Goal: Task Accomplishment & Management: Use online tool/utility

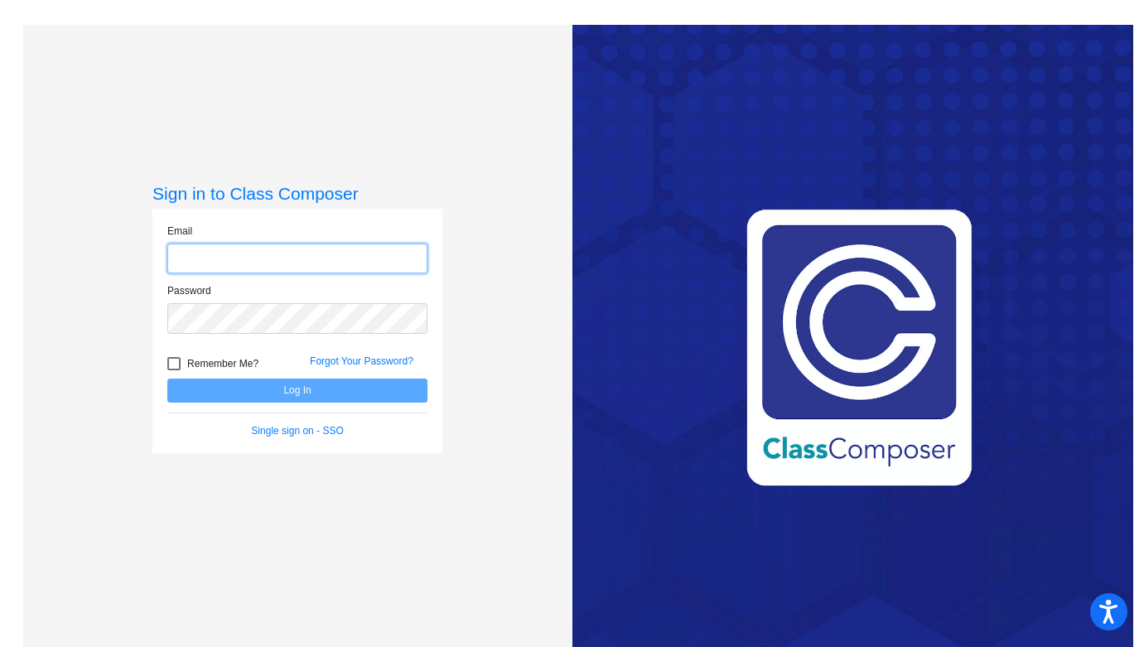
click at [226, 258] on input "email" at bounding box center [297, 258] width 260 height 31
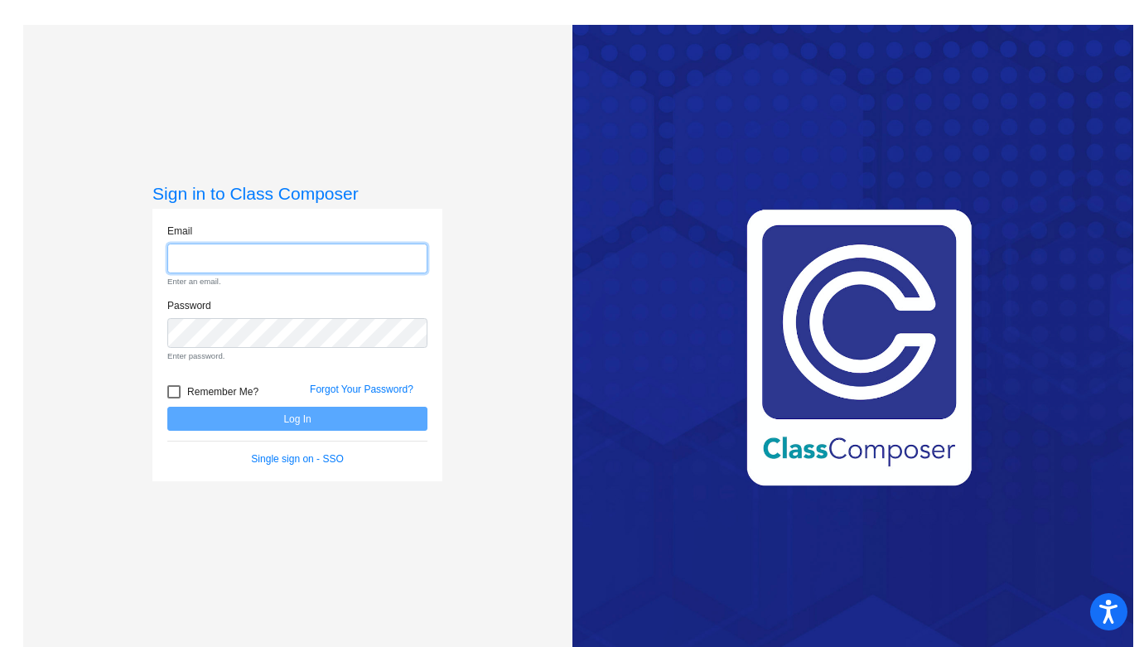
type input "[PERSON_NAME][EMAIL_ADDRESS][PERSON_NAME][DOMAIN_NAME]"
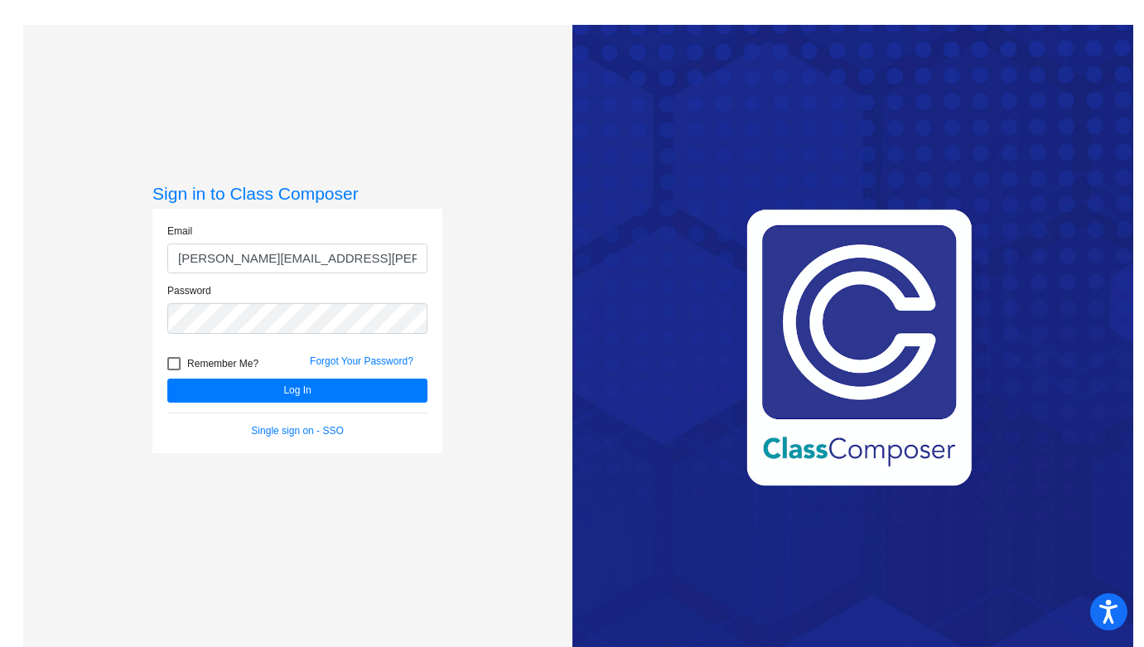
click at [324, 406] on form "Email [PERSON_NAME][EMAIL_ADDRESS][PERSON_NAME][DOMAIN_NAME] Password Remember …" at bounding box center [297, 331] width 260 height 214
click at [324, 397] on button "Log In" at bounding box center [297, 390] width 260 height 24
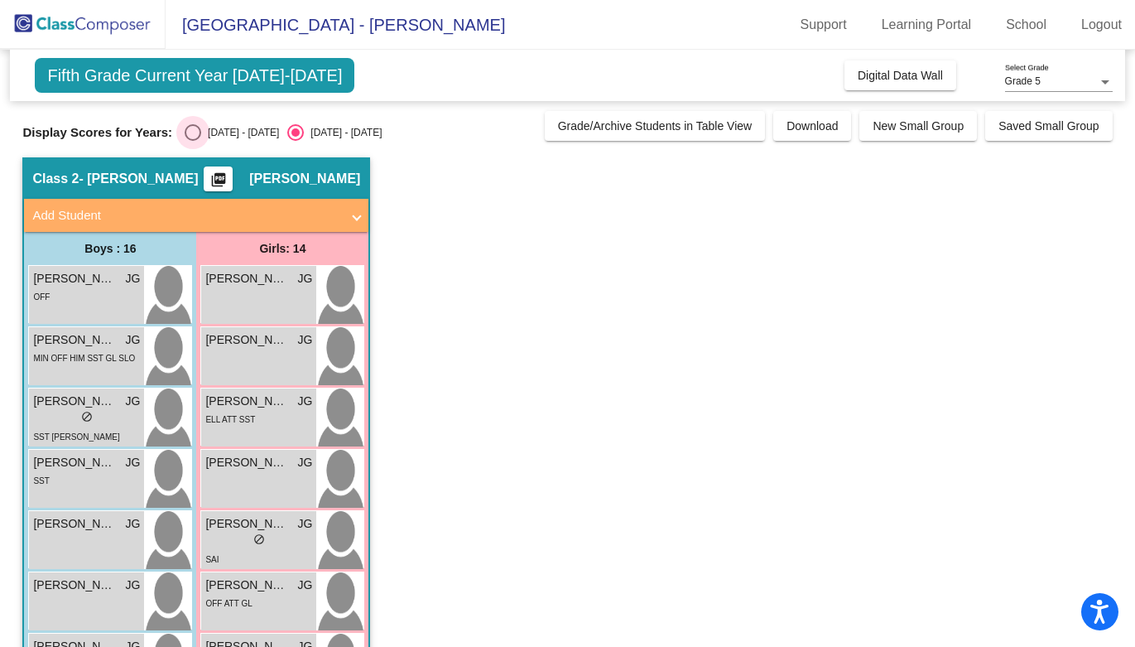
click at [194, 130] on div "Select an option" at bounding box center [193, 132] width 17 height 17
click at [193, 141] on input "[DATE] - [DATE]" at bounding box center [192, 141] width 1 height 1
radio input "true"
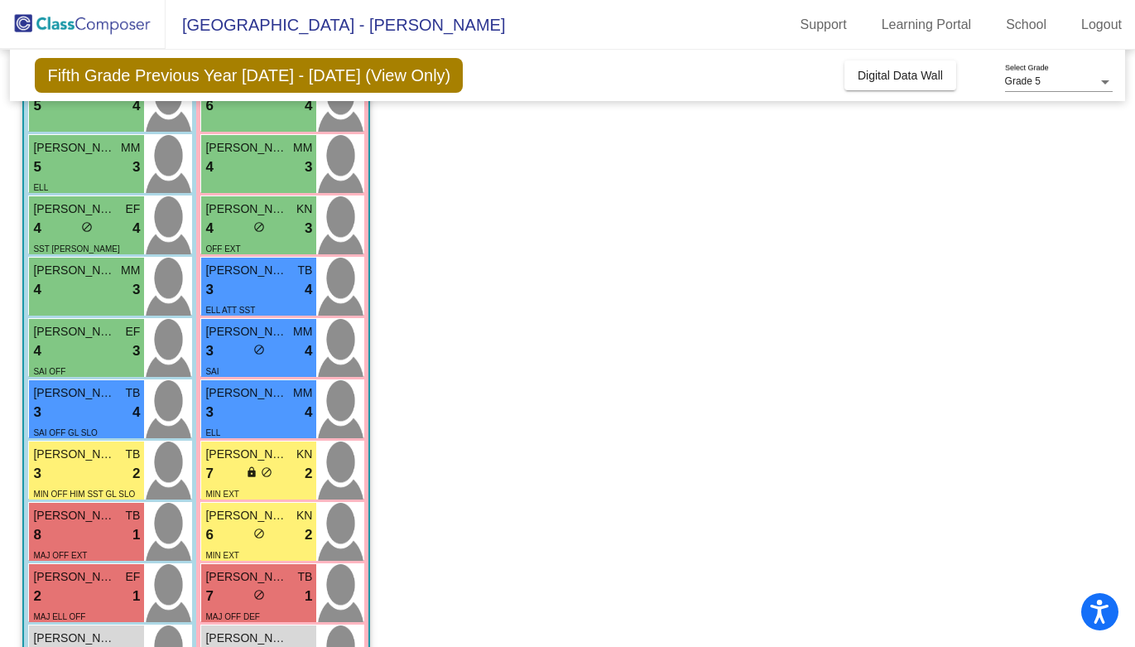
scroll to position [477, 0]
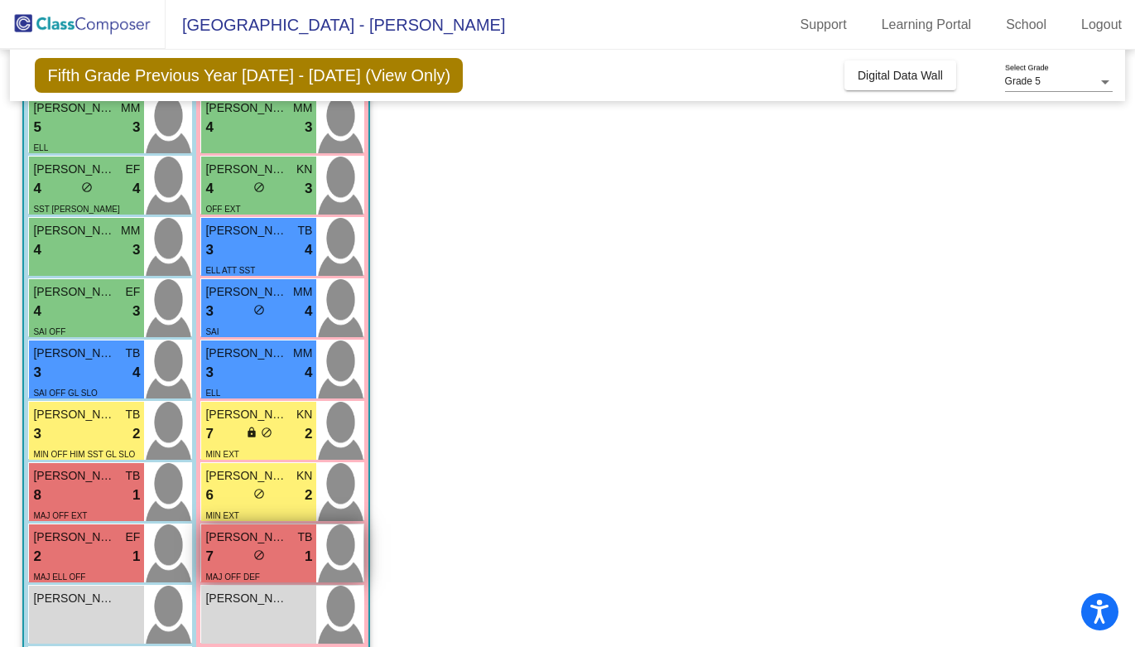
click at [251, 576] on span "MAJ OFF DEF" at bounding box center [232, 576] width 55 height 9
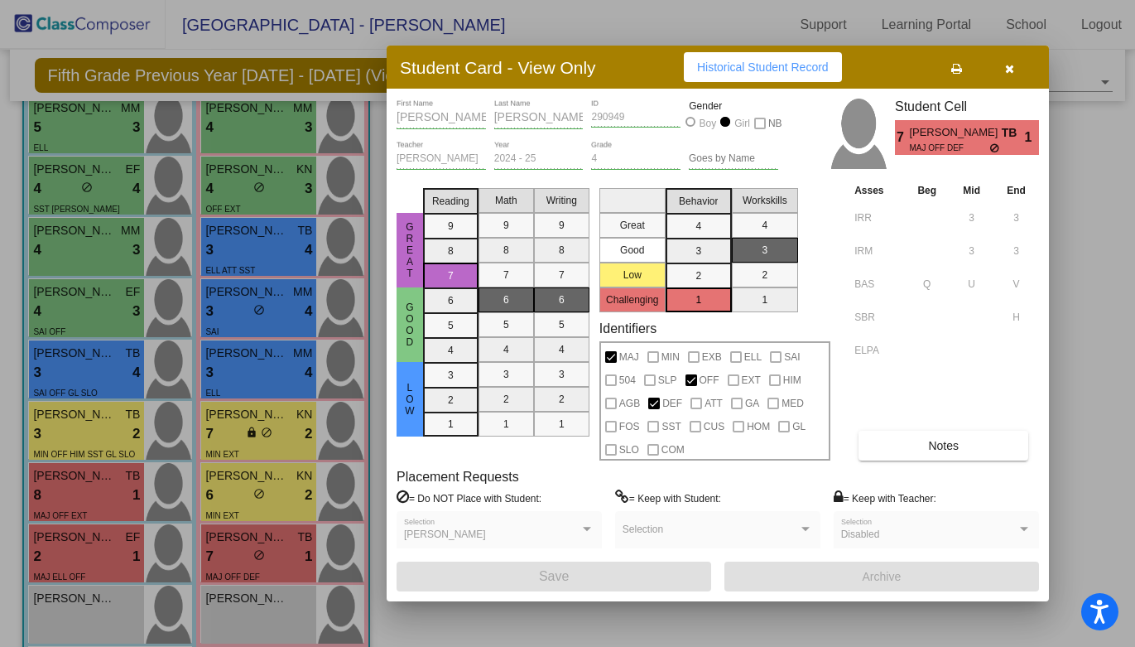
click at [107, 542] on div at bounding box center [567, 323] width 1135 height 647
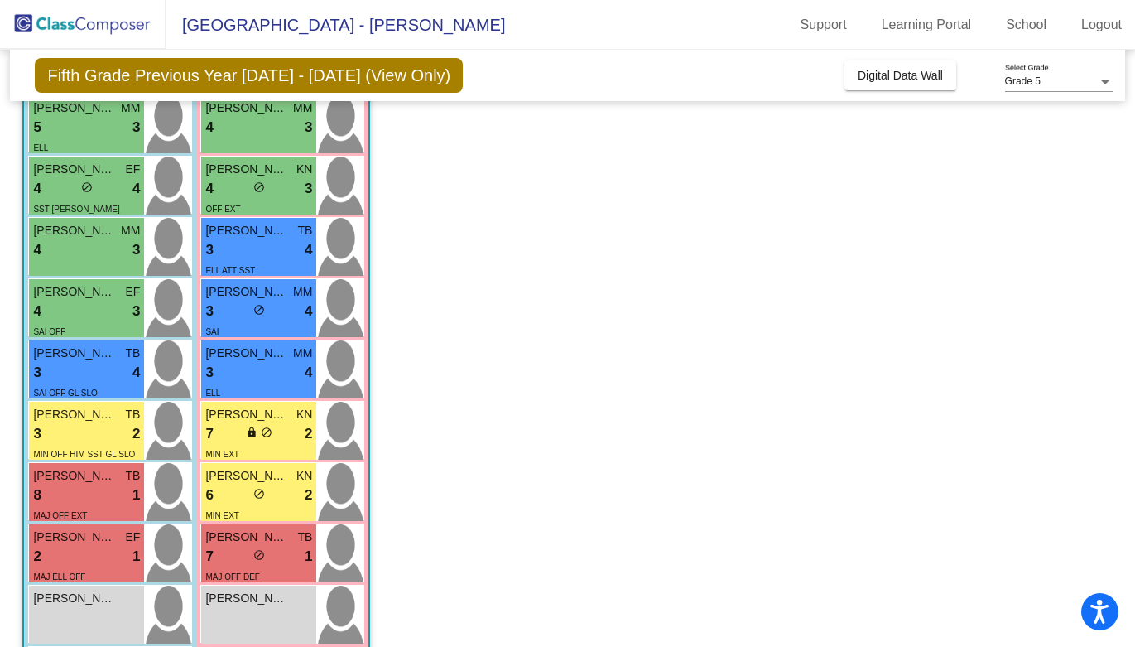
click at [107, 542] on span "[PERSON_NAME]" at bounding box center [74, 536] width 83 height 17
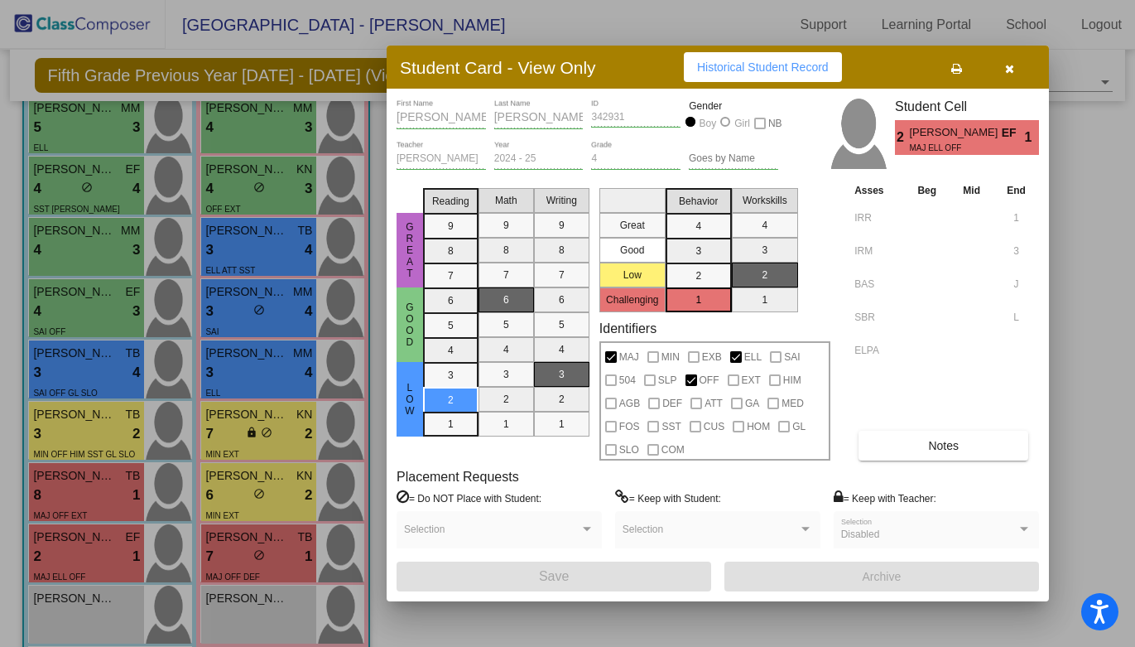
click at [104, 494] on div at bounding box center [567, 323] width 1135 height 647
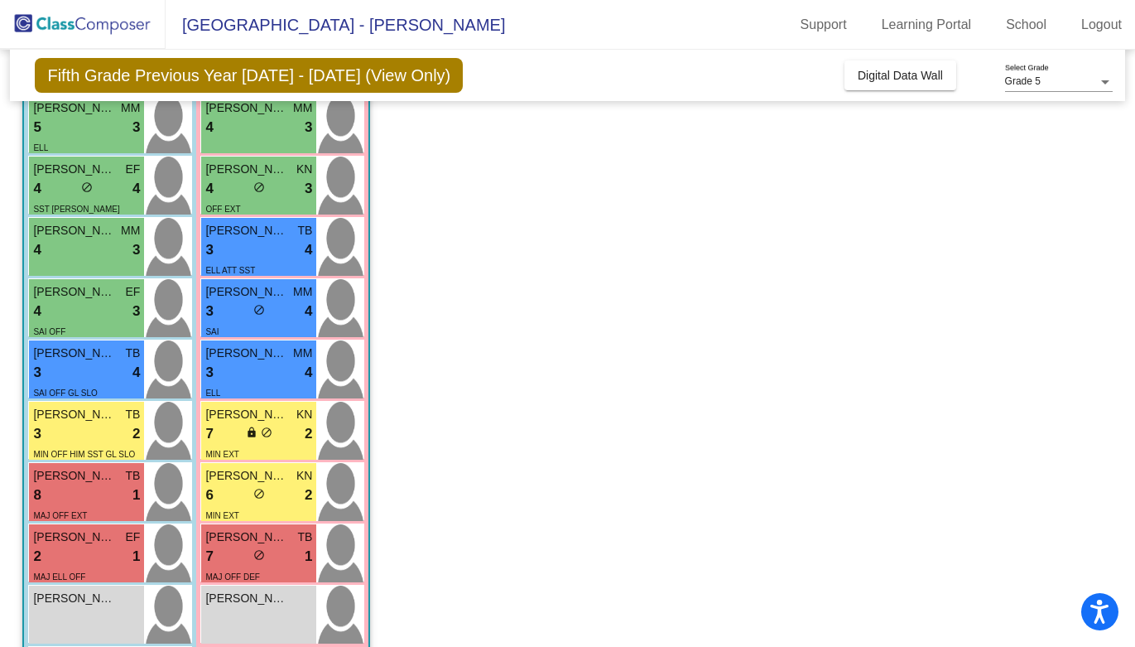
click at [104, 494] on div "8 lock do_not_disturb_alt 1" at bounding box center [86, 495] width 107 height 22
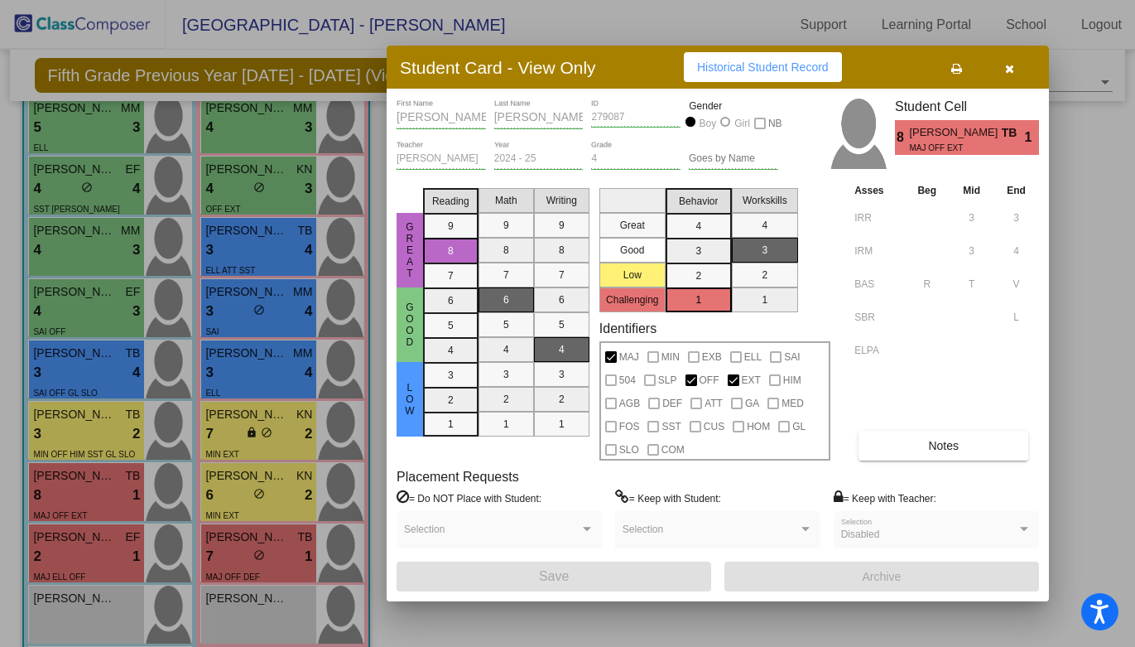
scroll to position [0, 0]
click at [263, 536] on div at bounding box center [567, 323] width 1135 height 647
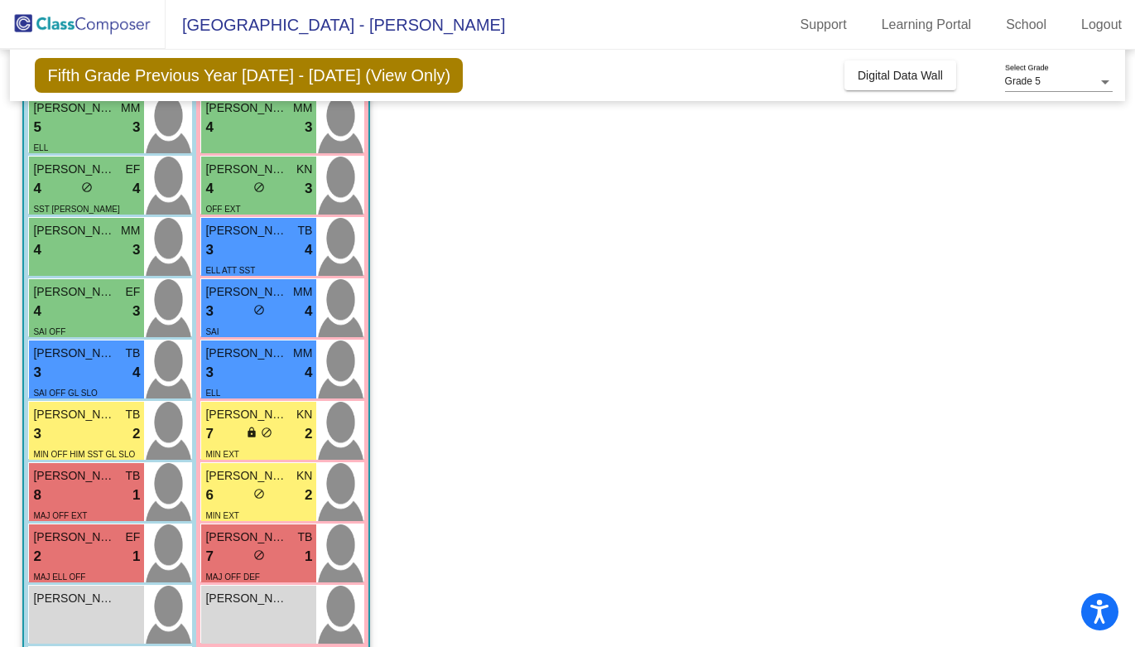
click at [263, 536] on span "[PERSON_NAME]" at bounding box center [246, 536] width 83 height 17
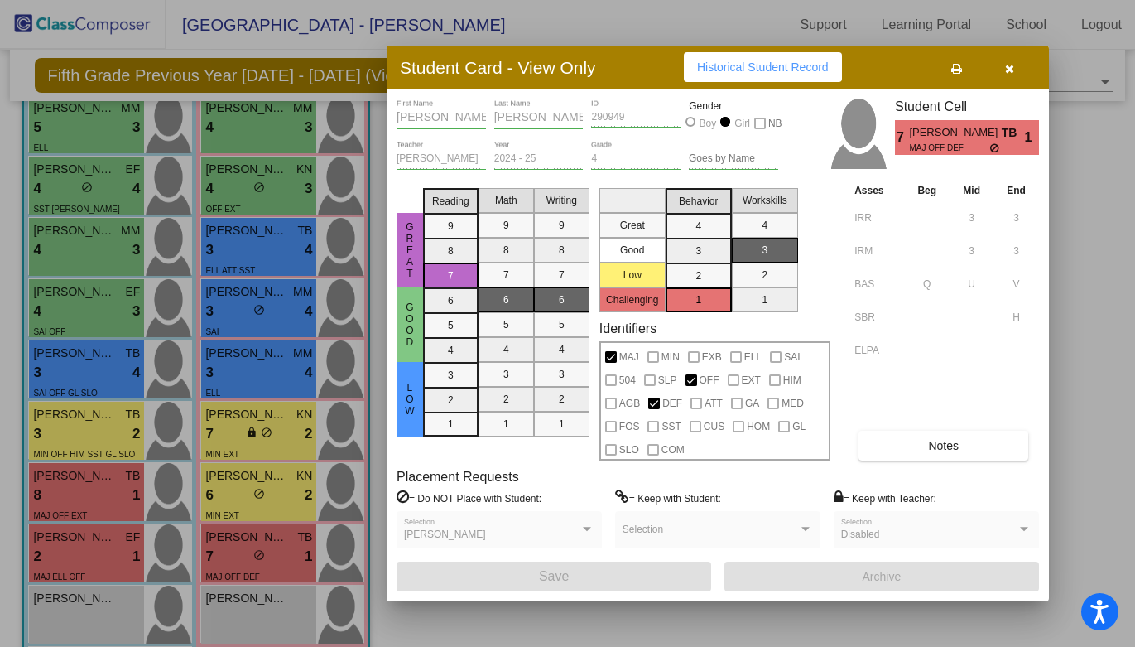
click at [732, 81] on button "Historical Student Record" at bounding box center [763, 67] width 158 height 30
